Goal: Information Seeking & Learning: Learn about a topic

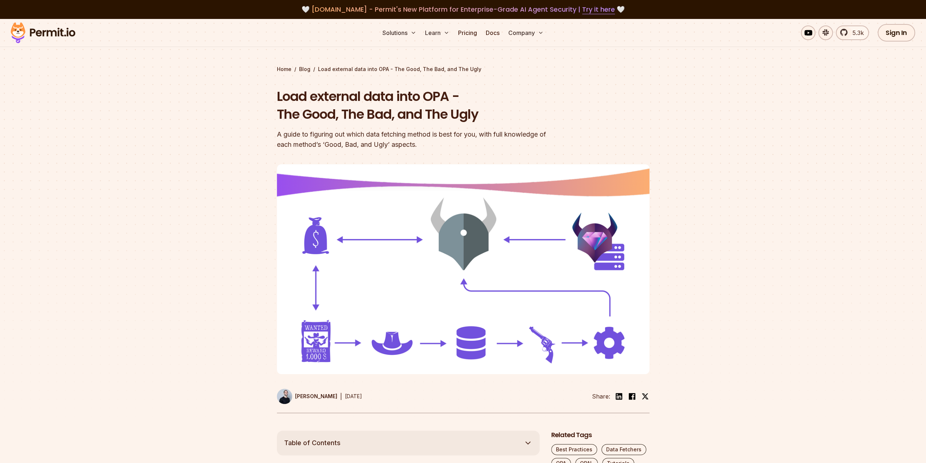
click at [209, 130] on section "Home / Blog / Load external data into OPA - The Good, The Bad, and The Ugly Loa…" at bounding box center [463, 224] width 926 height 411
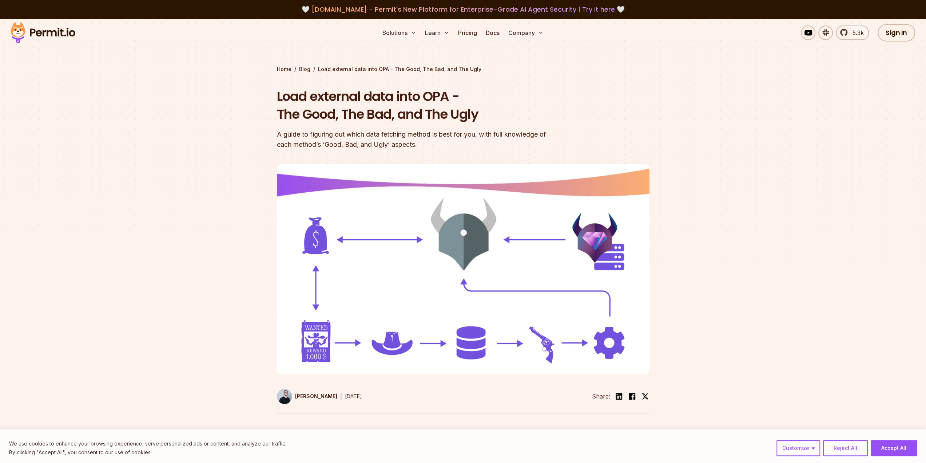
click at [184, 177] on div at bounding box center [463, 297] width 926 height 268
click at [186, 170] on div at bounding box center [463, 297] width 926 height 268
drag, startPoint x: 188, startPoint y: 168, endPoint x: 201, endPoint y: 170, distance: 13.5
click at [199, 169] on div at bounding box center [463, 297] width 926 height 268
click at [177, 155] on section "Home / Blog / Load external data into OPA - The Good, The Bad, and The Ugly Loa…" at bounding box center [463, 224] width 926 height 411
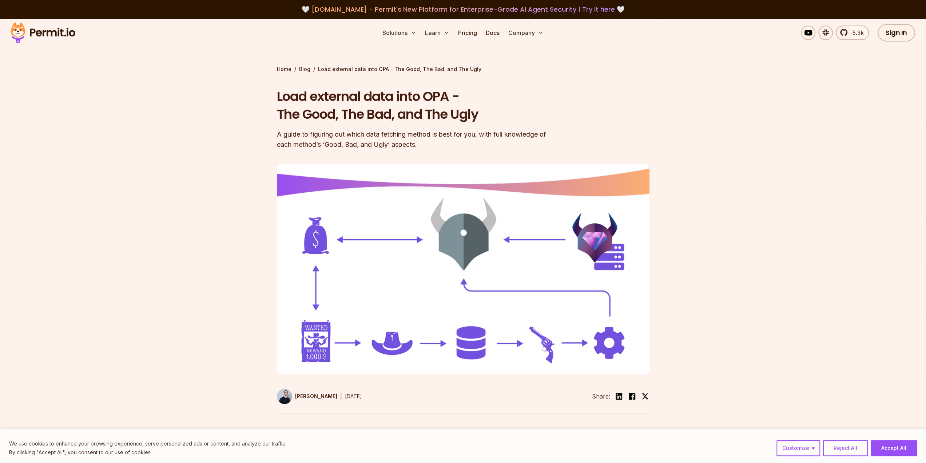
click at [167, 174] on div at bounding box center [463, 297] width 926 height 268
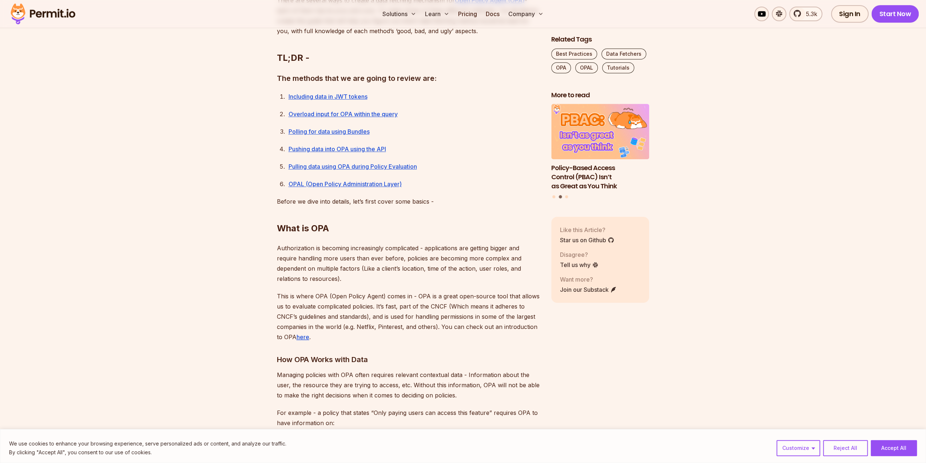
scroll to position [473, 0]
click at [346, 183] on link "OPAL (Open Policy Administration Layer)" at bounding box center [345, 183] width 113 height 7
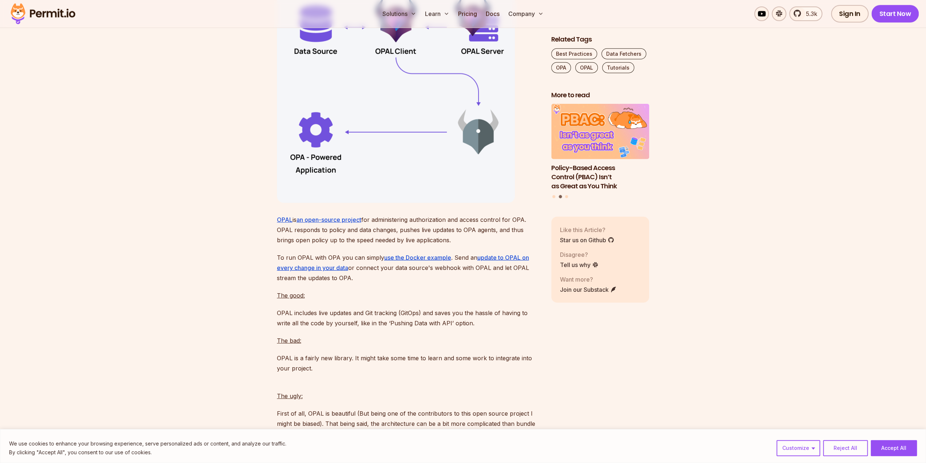
scroll to position [4706, 0]
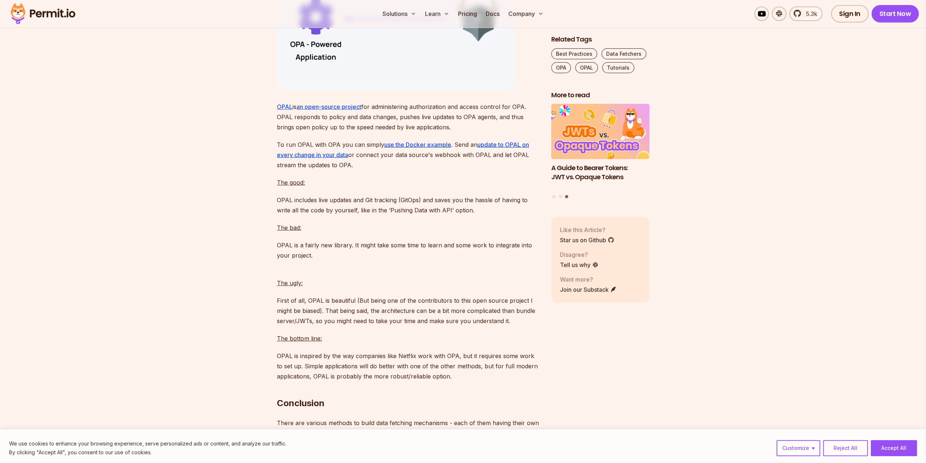
scroll to position [4815, 0]
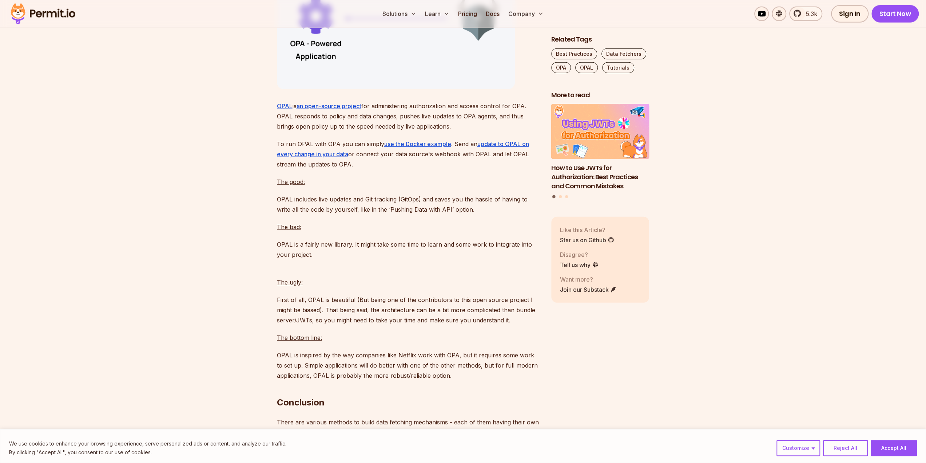
click at [424, 232] on p "The bad:" at bounding box center [408, 227] width 263 height 10
click at [417, 232] on p "The bad:" at bounding box center [408, 227] width 263 height 10
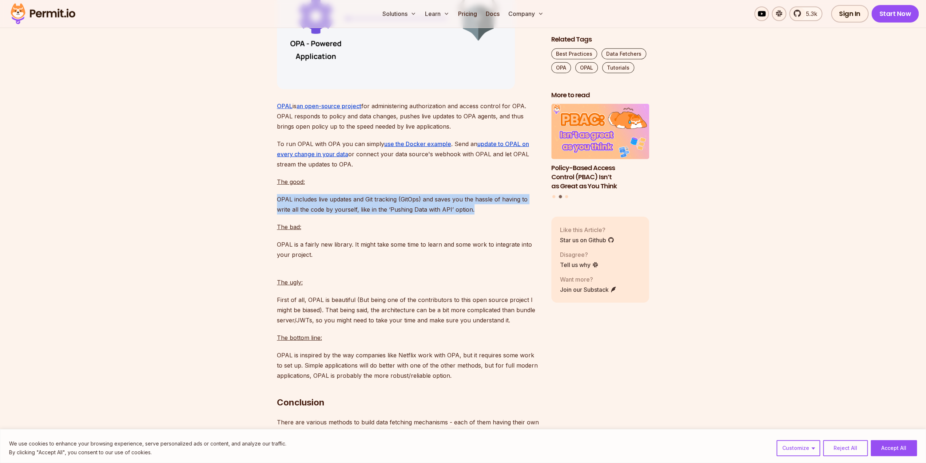
drag, startPoint x: 488, startPoint y: 263, endPoint x: 426, endPoint y: 230, distance: 70.4
click at [426, 187] on p "The good:" at bounding box center [408, 182] width 263 height 10
drag, startPoint x: 475, startPoint y: 260, endPoint x: 451, endPoint y: 230, distance: 37.8
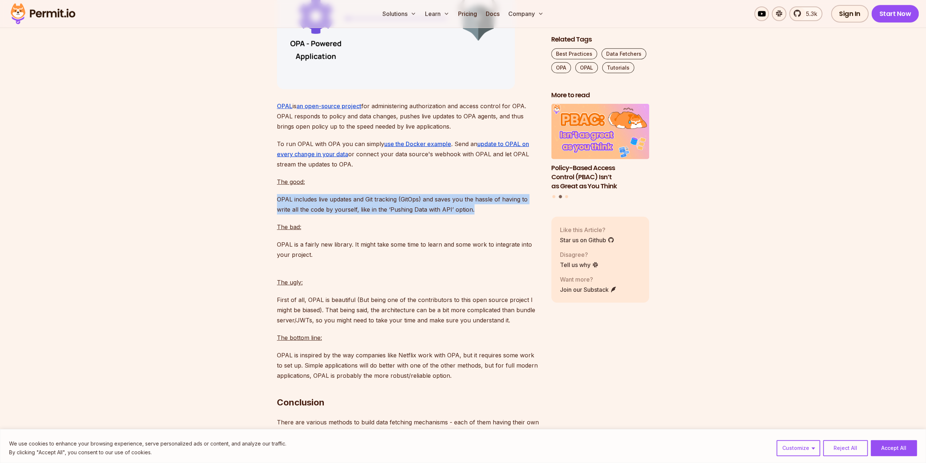
click at [451, 187] on p "The good:" at bounding box center [408, 182] width 263 height 10
drag, startPoint x: 473, startPoint y: 261, endPoint x: 445, endPoint y: 224, distance: 46.5
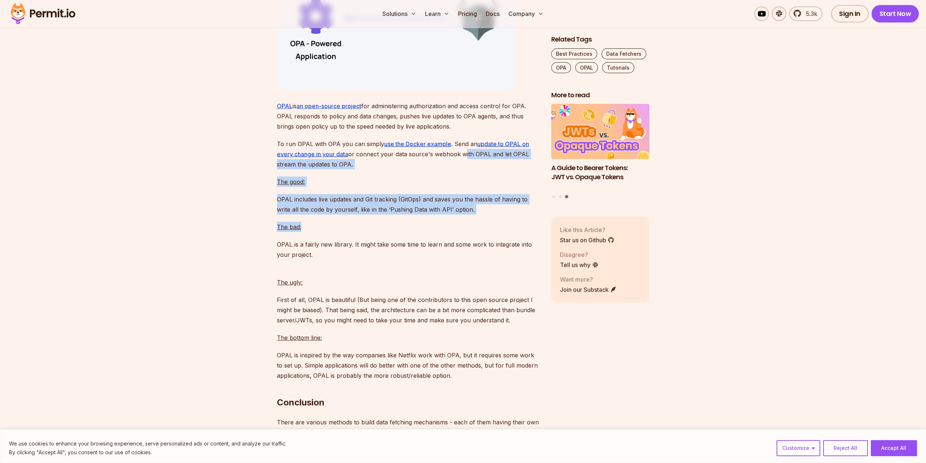
drag, startPoint x: 485, startPoint y: 267, endPoint x: 462, endPoint y: 201, distance: 69.5
click at [411, 187] on p "The good:" at bounding box center [408, 182] width 263 height 10
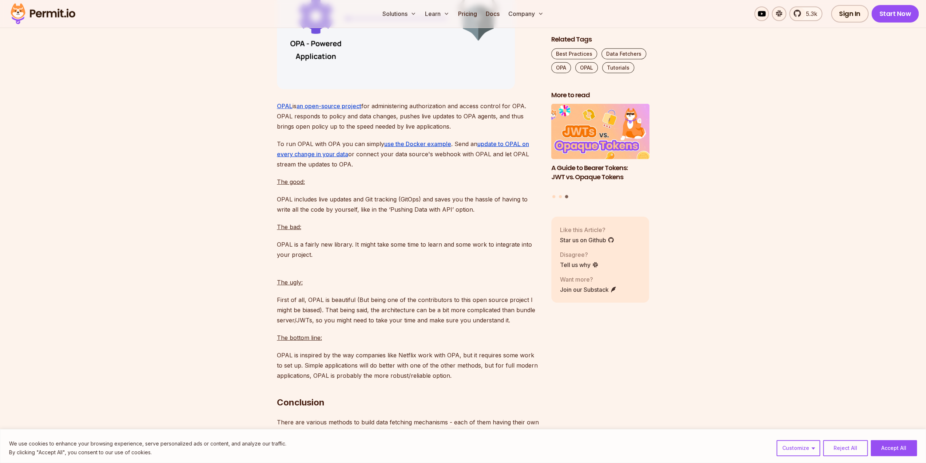
click at [405, 187] on p "The good:" at bounding box center [408, 182] width 263 height 10
click at [407, 214] on p "OPAL includes live updates and Git tracking (GitOps) and saves you the hassle o…" at bounding box center [408, 204] width 263 height 20
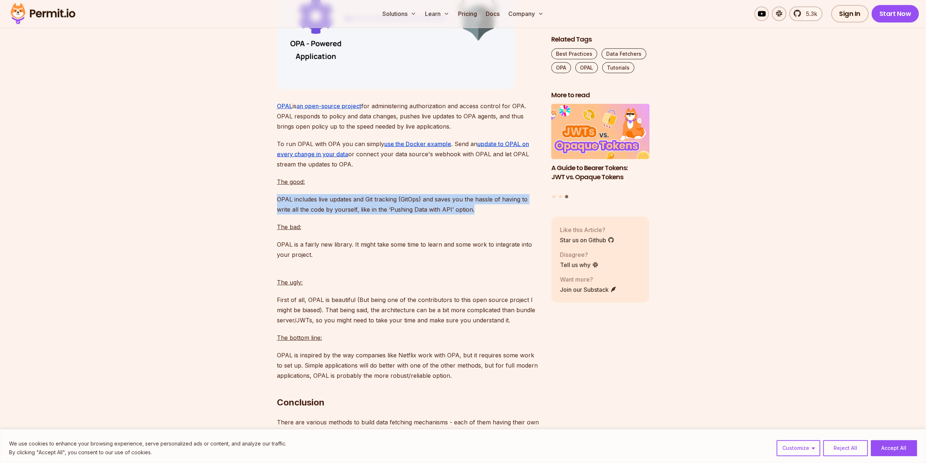
click at [407, 214] on p "OPAL includes live updates and Git tracking (GitOps) and saves you the hassle o…" at bounding box center [408, 204] width 263 height 20
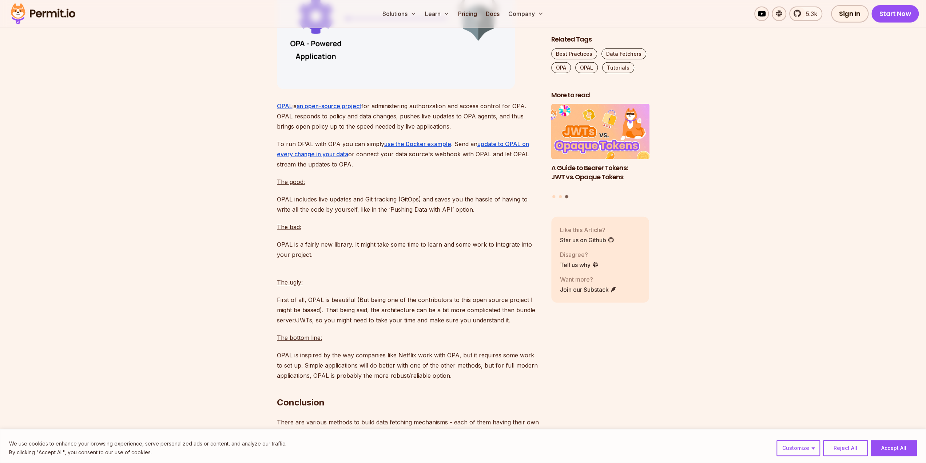
click at [407, 187] on p "The good:" at bounding box center [408, 182] width 263 height 10
click at [408, 187] on p "The good:" at bounding box center [408, 182] width 263 height 10
click at [404, 187] on p "The good:" at bounding box center [408, 182] width 263 height 10
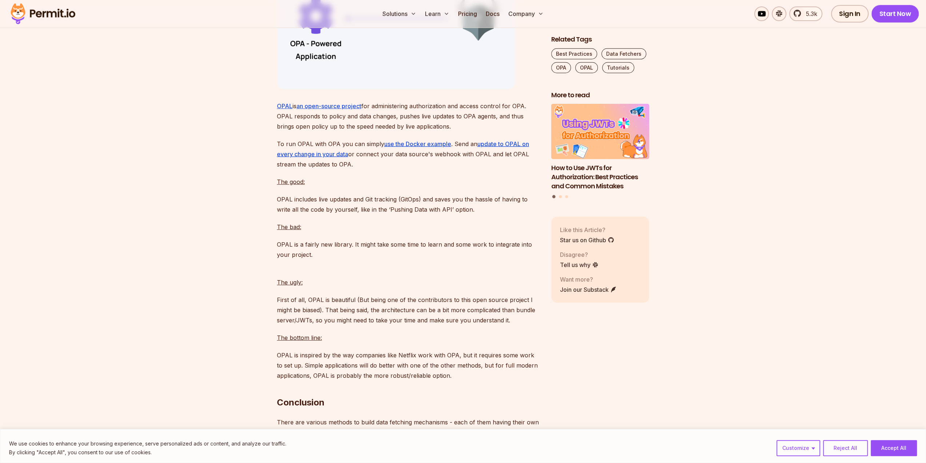
click at [408, 187] on p "The good:" at bounding box center [408, 182] width 263 height 10
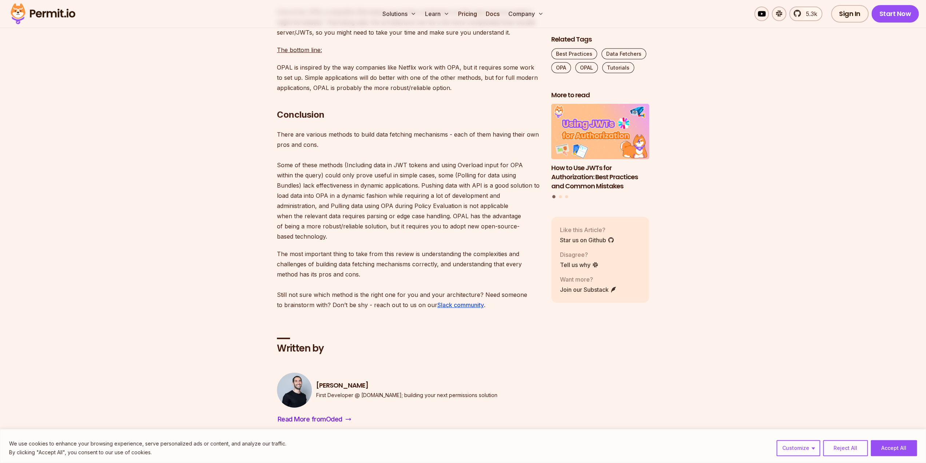
scroll to position [5107, 0]
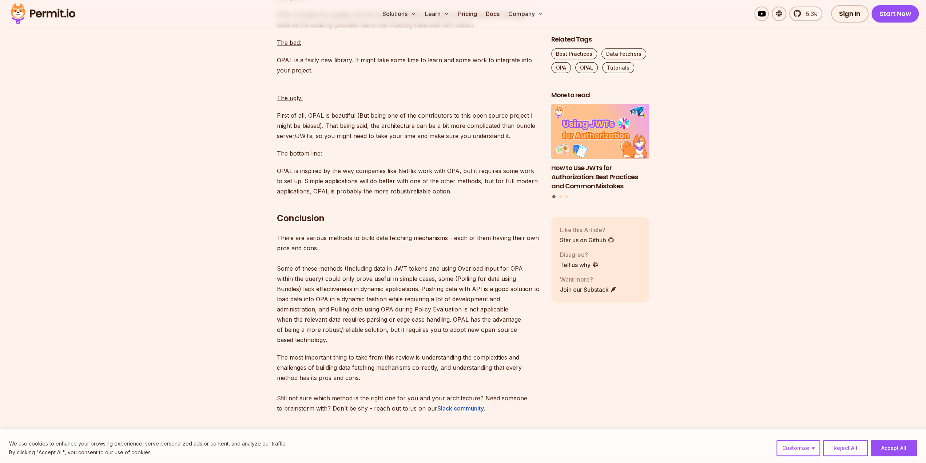
scroll to position [5037, 0]
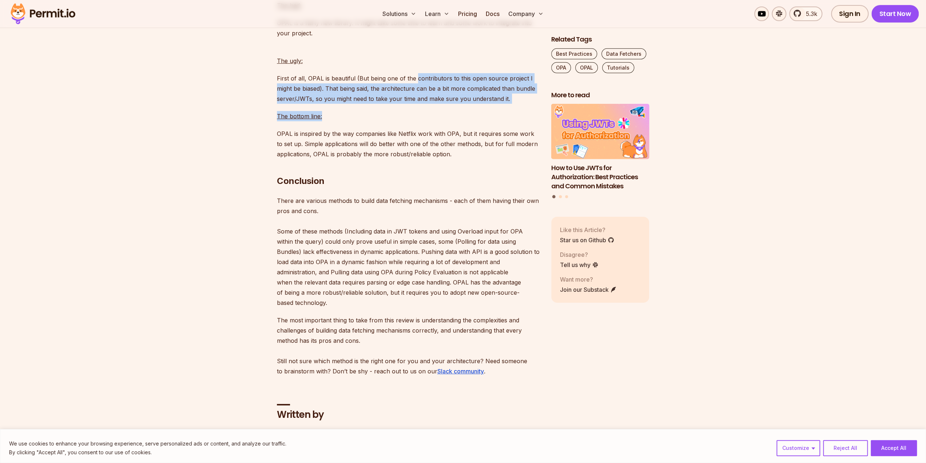
drag, startPoint x: 419, startPoint y: 162, endPoint x: 414, endPoint y: 117, distance: 45.0
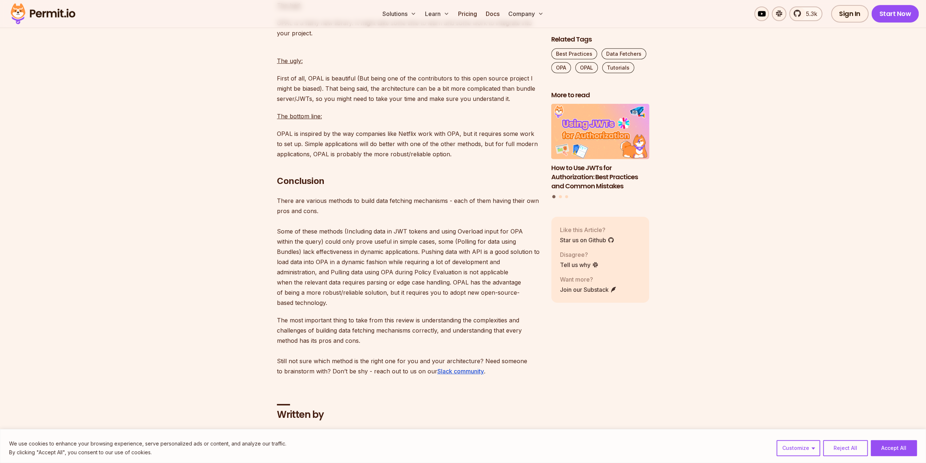
click at [390, 121] on p "The bottom line:" at bounding box center [408, 116] width 263 height 10
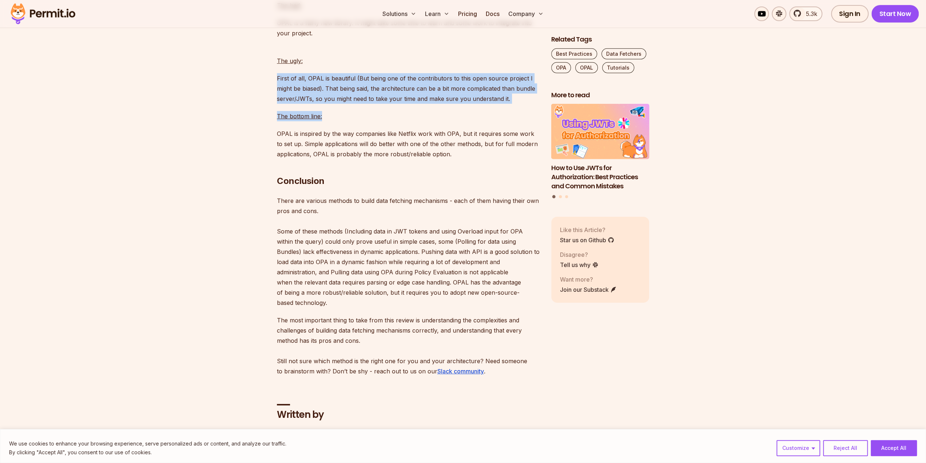
drag, startPoint x: 397, startPoint y: 170, endPoint x: 382, endPoint y: 112, distance: 60.1
click at [382, 66] on p "The ugly:" at bounding box center [408, 56] width 263 height 20
drag, startPoint x: 412, startPoint y: 171, endPoint x: 403, endPoint y: 106, distance: 65.8
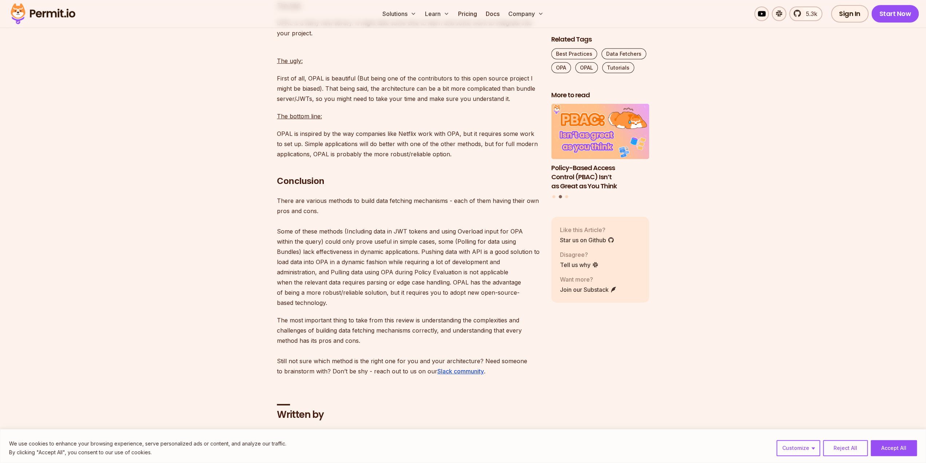
click at [403, 66] on p "The ugly:" at bounding box center [408, 56] width 263 height 20
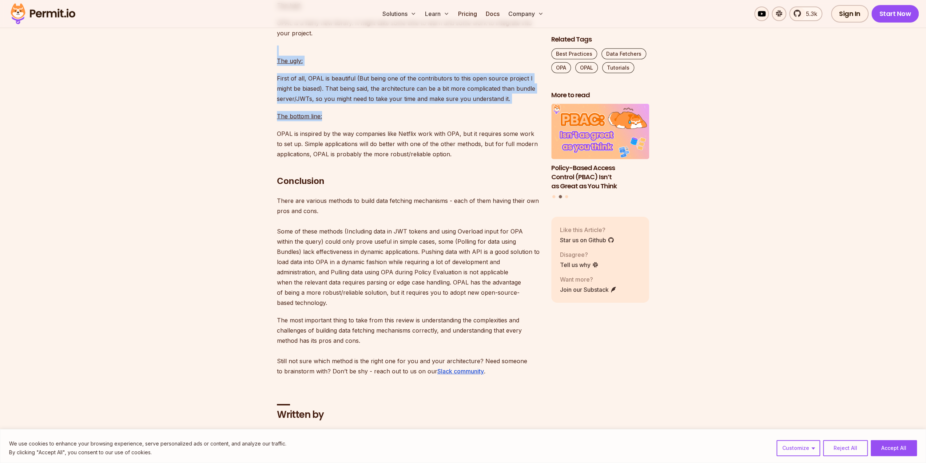
drag, startPoint x: 365, startPoint y: 169, endPoint x: 371, endPoint y: 85, distance: 84.3
click at [371, 38] on p "OPAL is a fairly new library. It might take some time to learn and some work to…" at bounding box center [408, 28] width 263 height 20
drag, startPoint x: 361, startPoint y: 170, endPoint x: 373, endPoint y: 91, distance: 79.9
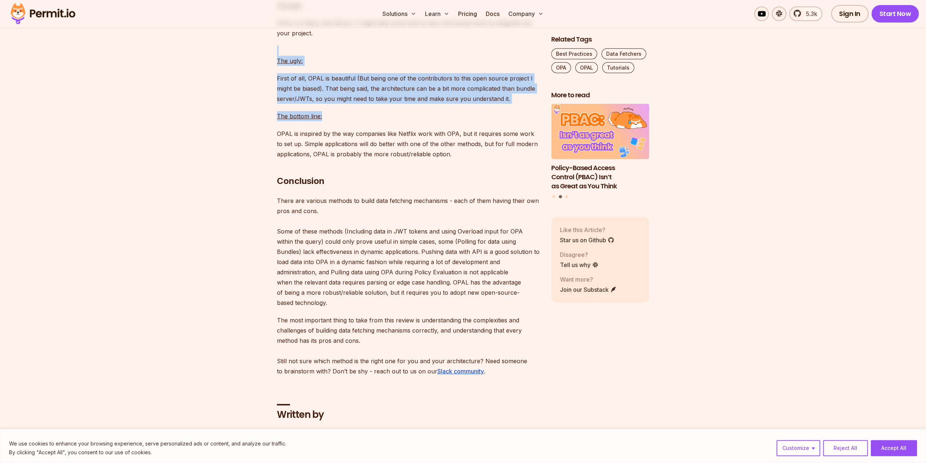
drag, startPoint x: 384, startPoint y: 168, endPoint x: 378, endPoint y: 90, distance: 78.1
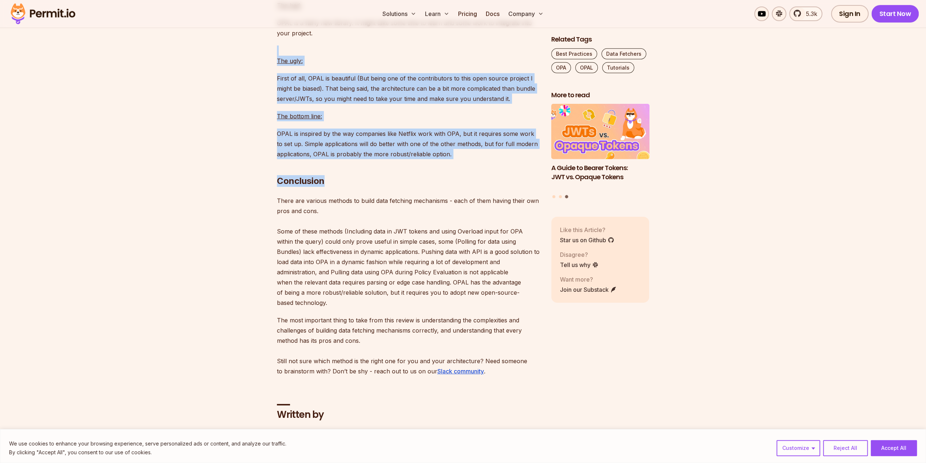
drag, startPoint x: 458, startPoint y: 205, endPoint x: 412, endPoint y: 83, distance: 130.6
click at [423, 66] on p "The ugly:" at bounding box center [408, 56] width 263 height 20
drag, startPoint x: 466, startPoint y: 207, endPoint x: 433, endPoint y: 91, distance: 121.1
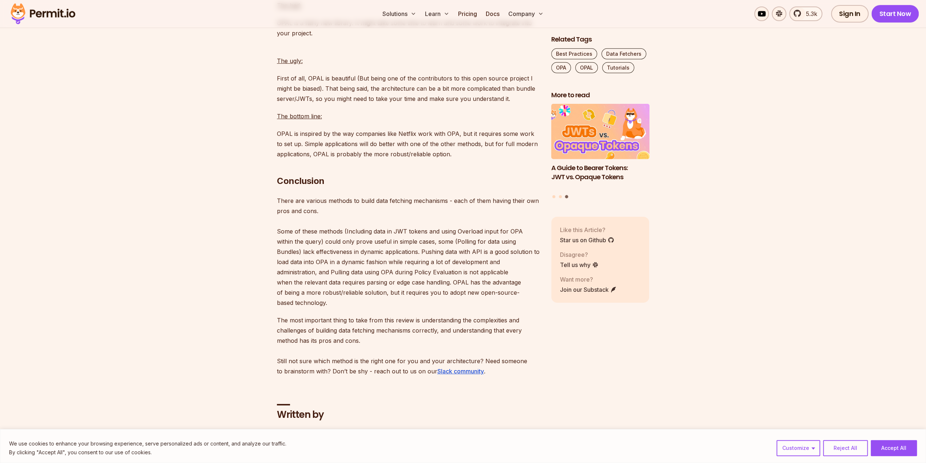
click at [476, 187] on h2 "Conclusion" at bounding box center [408, 166] width 263 height 41
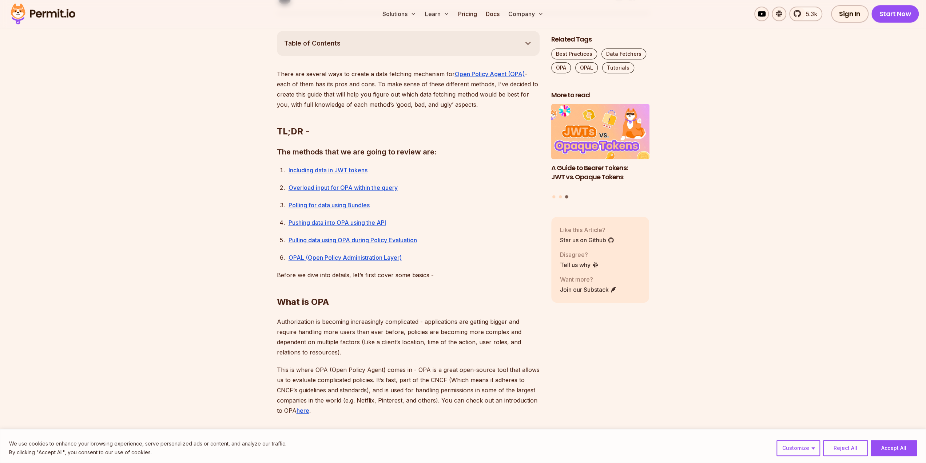
scroll to position [0, 0]
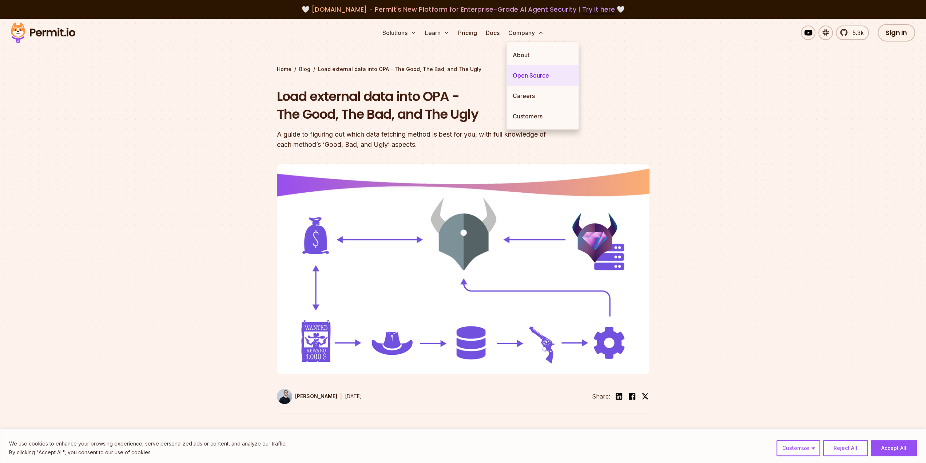
click at [535, 74] on link "Open Source" at bounding box center [543, 75] width 72 height 20
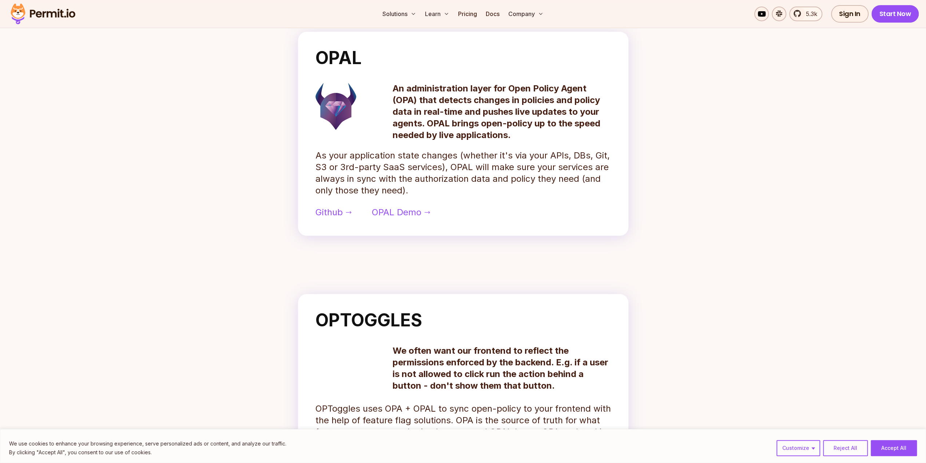
scroll to position [291, 0]
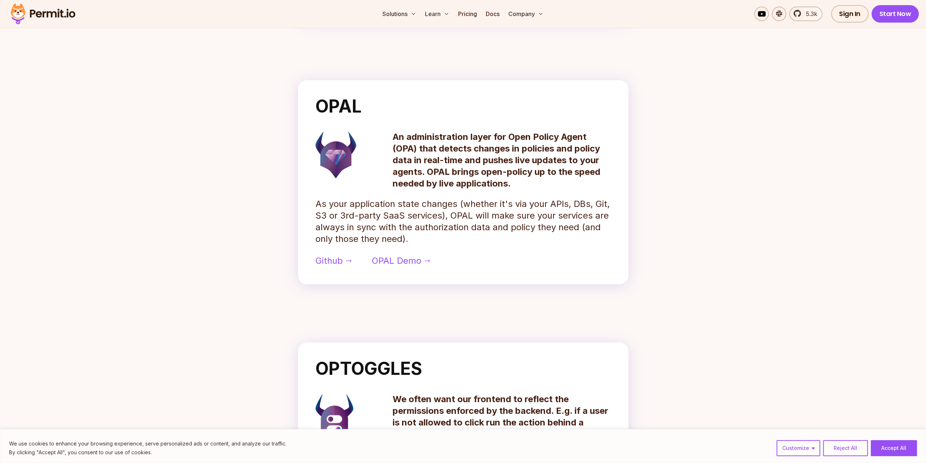
click at [523, 132] on p "An administration layer for Open Policy Agent (OPA) that detects changes in pol…" at bounding box center [502, 160] width 218 height 58
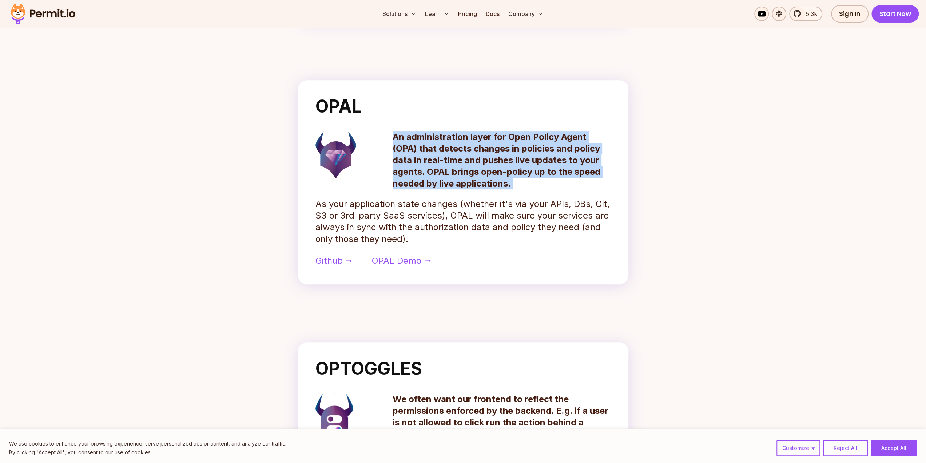
click at [523, 132] on p "An administration layer for Open Policy Agent (OPA) that detects changes in pol…" at bounding box center [502, 160] width 218 height 58
click at [489, 165] on p "An administration layer for Open Policy Agent (OPA) that detects changes in pol…" at bounding box center [502, 160] width 218 height 58
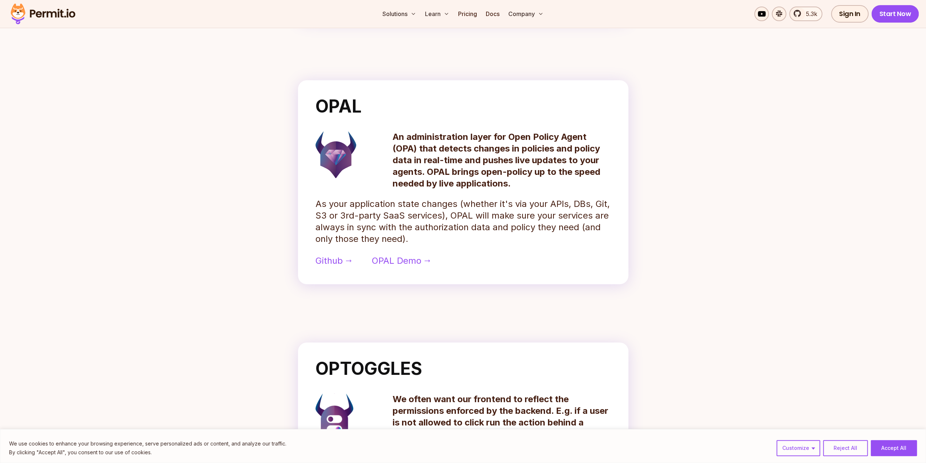
click at [483, 146] on p "An administration layer for Open Policy Agent (OPA) that detects changes in pol…" at bounding box center [502, 160] width 218 height 58
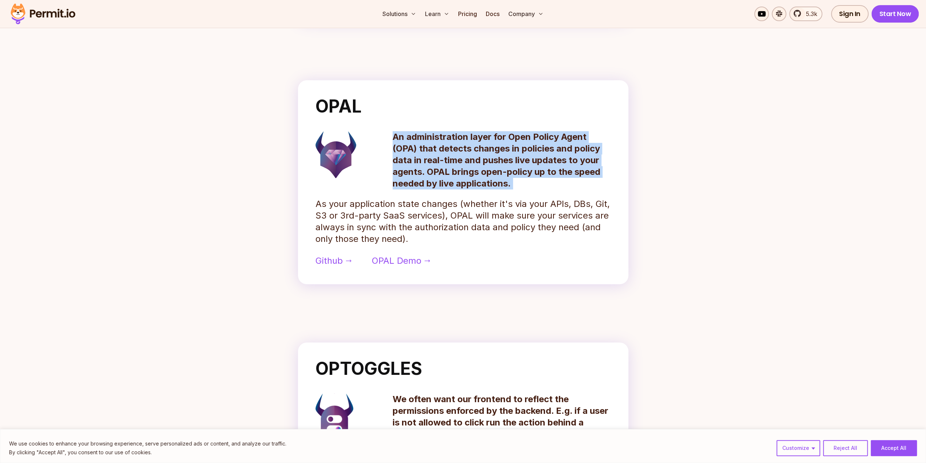
click at [483, 146] on p "An administration layer for Open Policy Agent (OPA) that detects changes in pol…" at bounding box center [502, 160] width 218 height 58
click at [478, 162] on p "An administration layer for Open Policy Agent (OPA) that detects changes in pol…" at bounding box center [502, 160] width 218 height 58
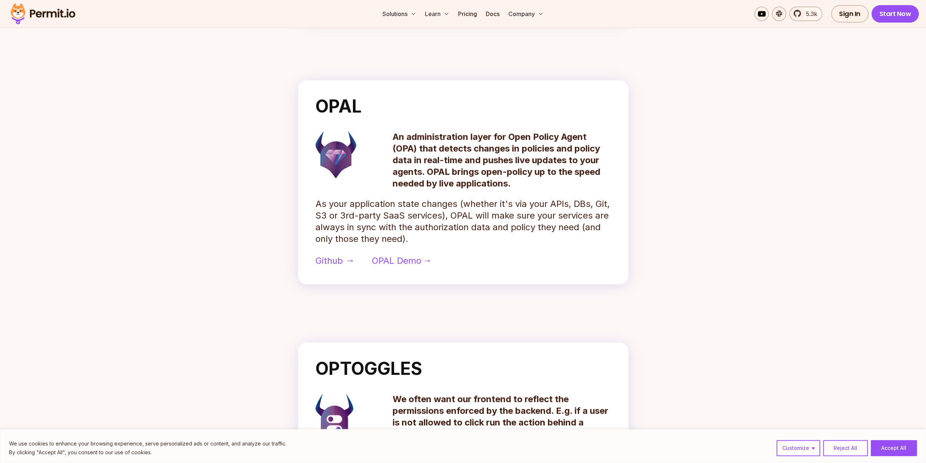
click at [335, 259] on span "Github" at bounding box center [329, 261] width 27 height 12
